Goal: Task Accomplishment & Management: Manage account settings

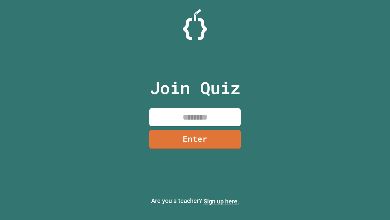
click at [219, 201] on link "Sign up here." at bounding box center [222, 200] width 36 height 7
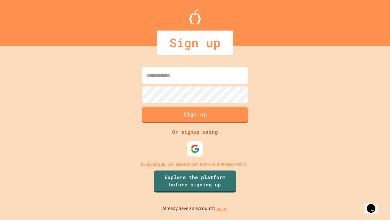
click at [221, 208] on link "Log in." at bounding box center [221, 208] width 14 height 6
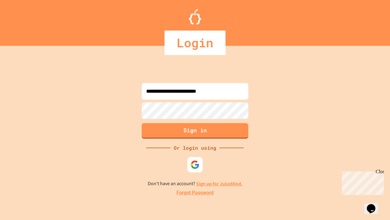
type input "**********"
